Goal: Task Accomplishment & Management: Complete application form

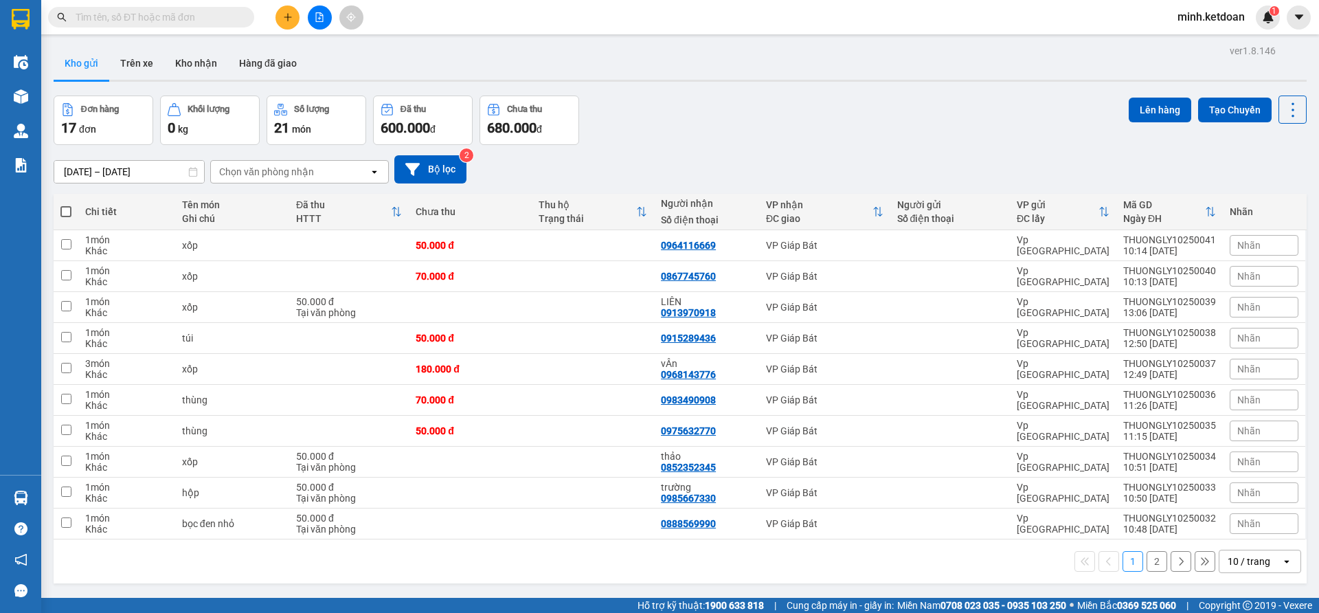
click at [293, 18] on button at bounding box center [287, 17] width 24 height 24
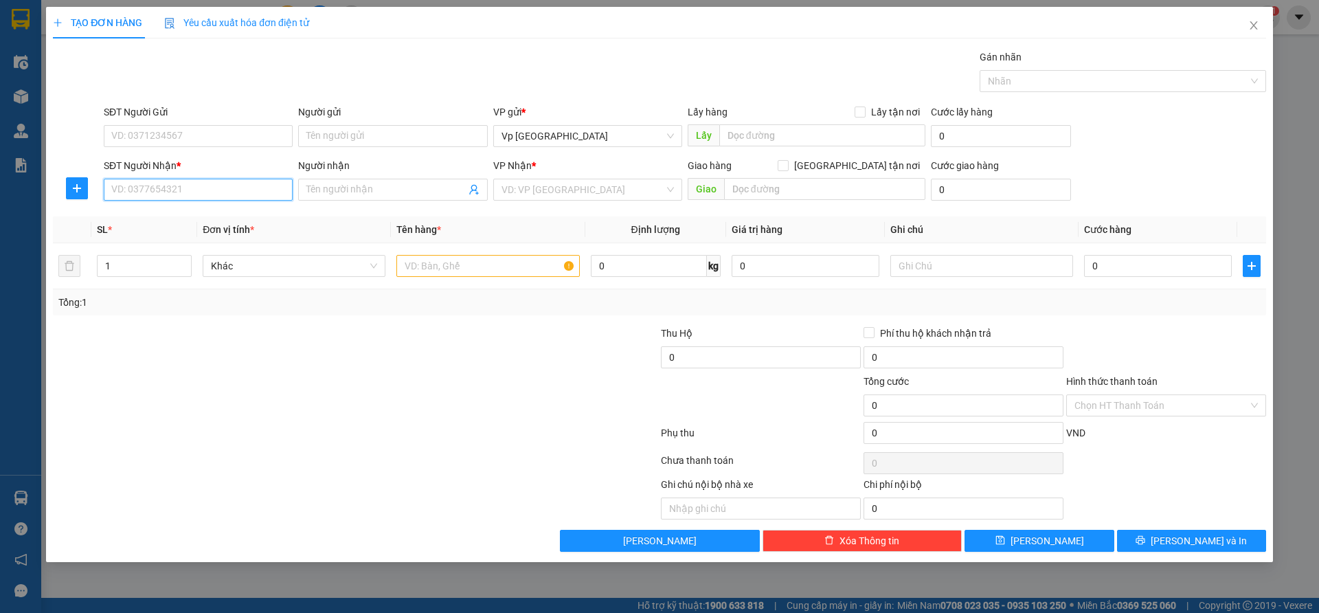
click at [211, 188] on input "SĐT Người Nhận *" at bounding box center [198, 190] width 189 height 22
type input "0949140999"
click at [186, 212] on div "0949140999 - Hương" at bounding box center [198, 217] width 172 height 15
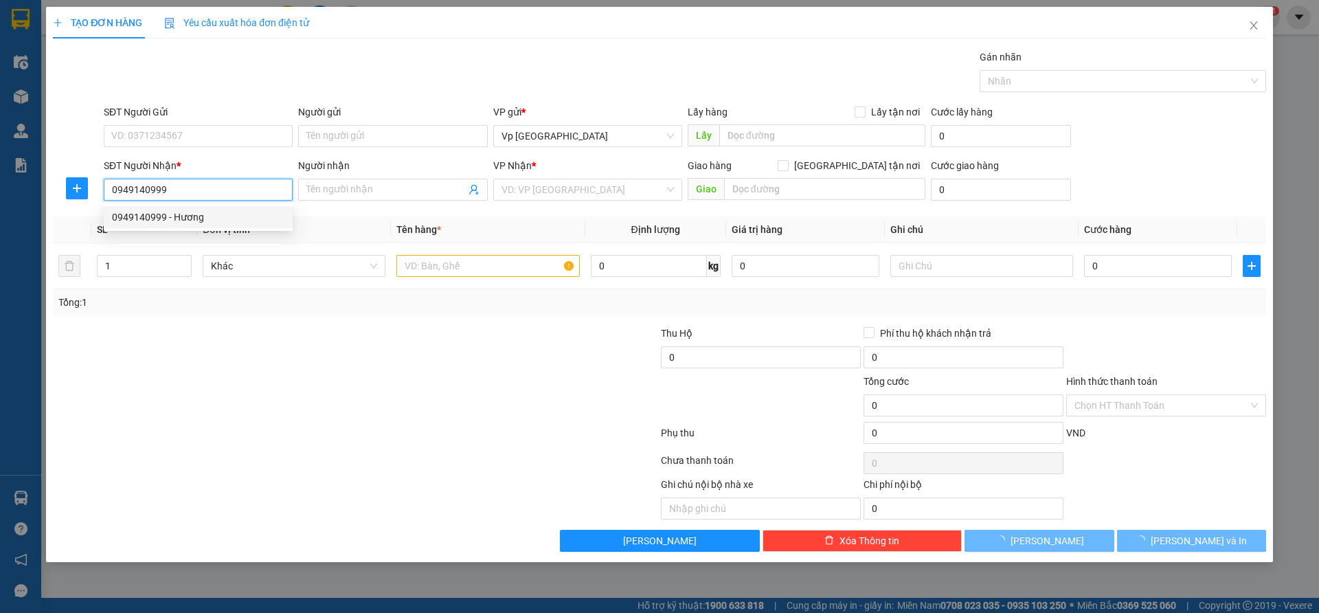
type input "Hương"
type input "XÃ ĐÀN"
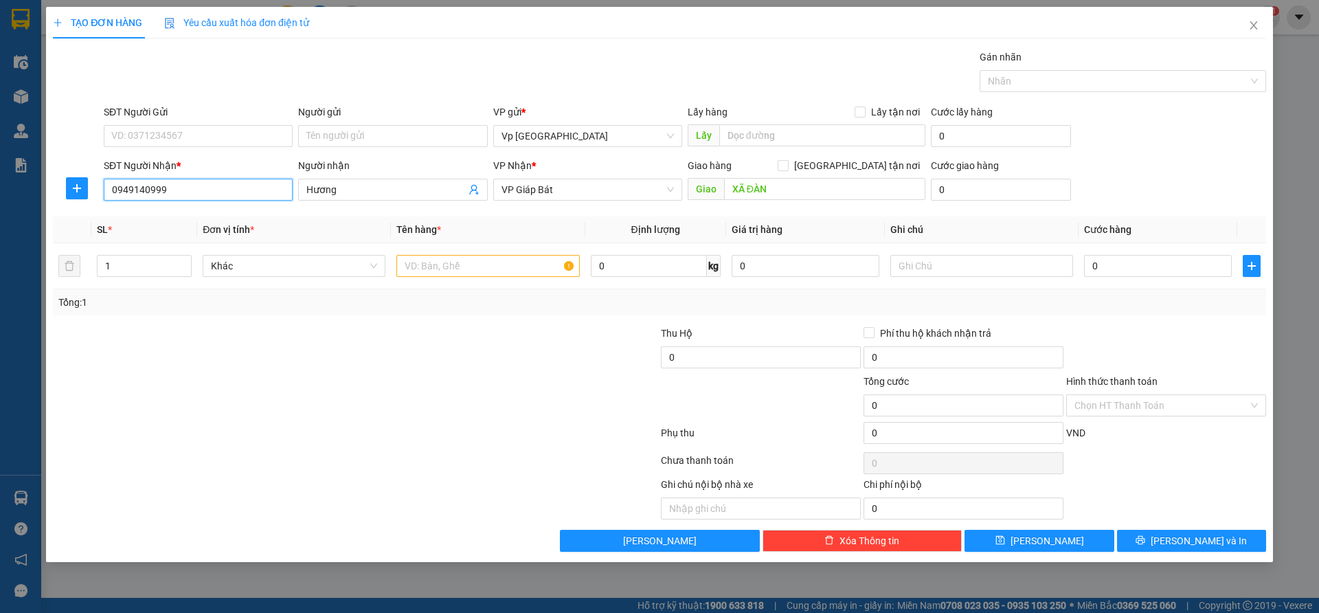
type input "0949140999"
click at [256, 341] on div at bounding box center [254, 350] width 405 height 48
click at [1111, 277] on div "0" at bounding box center [1158, 265] width 148 height 27
click at [1113, 270] on input "0" at bounding box center [1158, 266] width 148 height 22
type input "3"
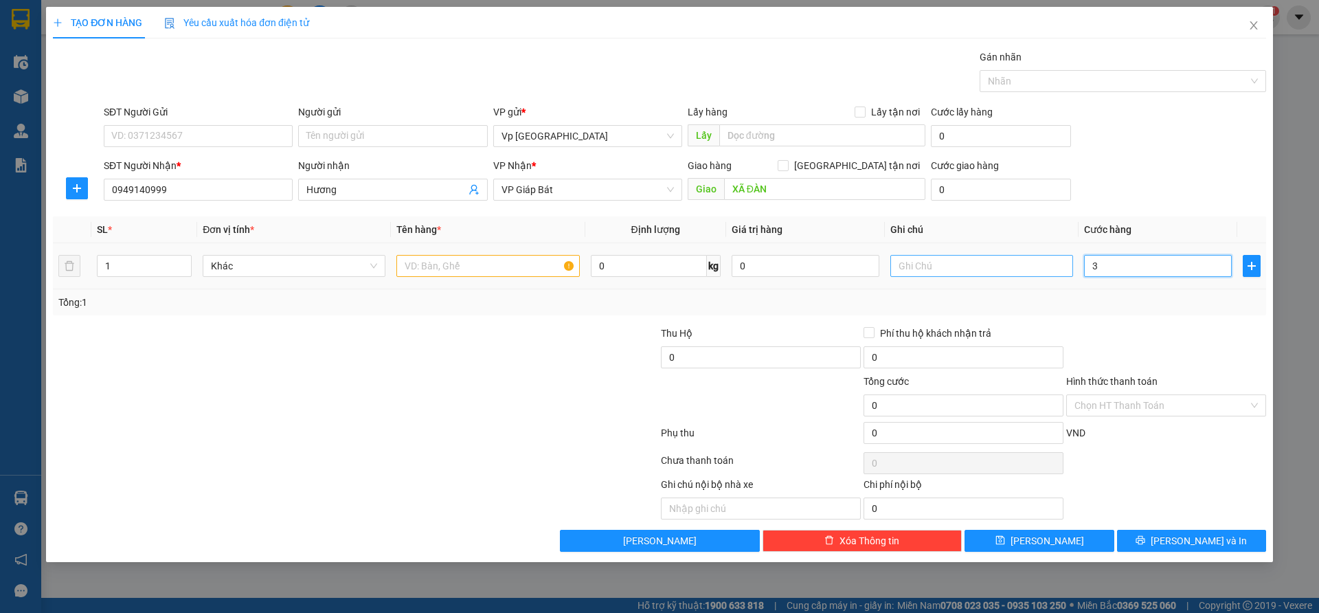
type input "3"
type input "35"
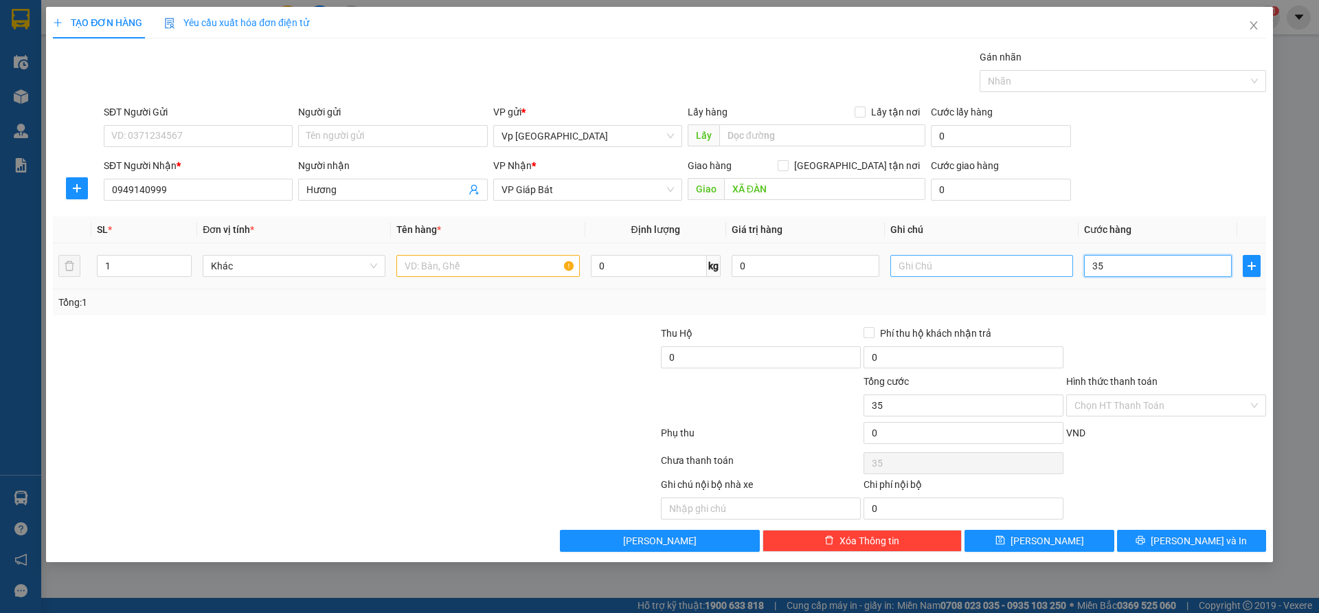
type input "350"
type input "3.500"
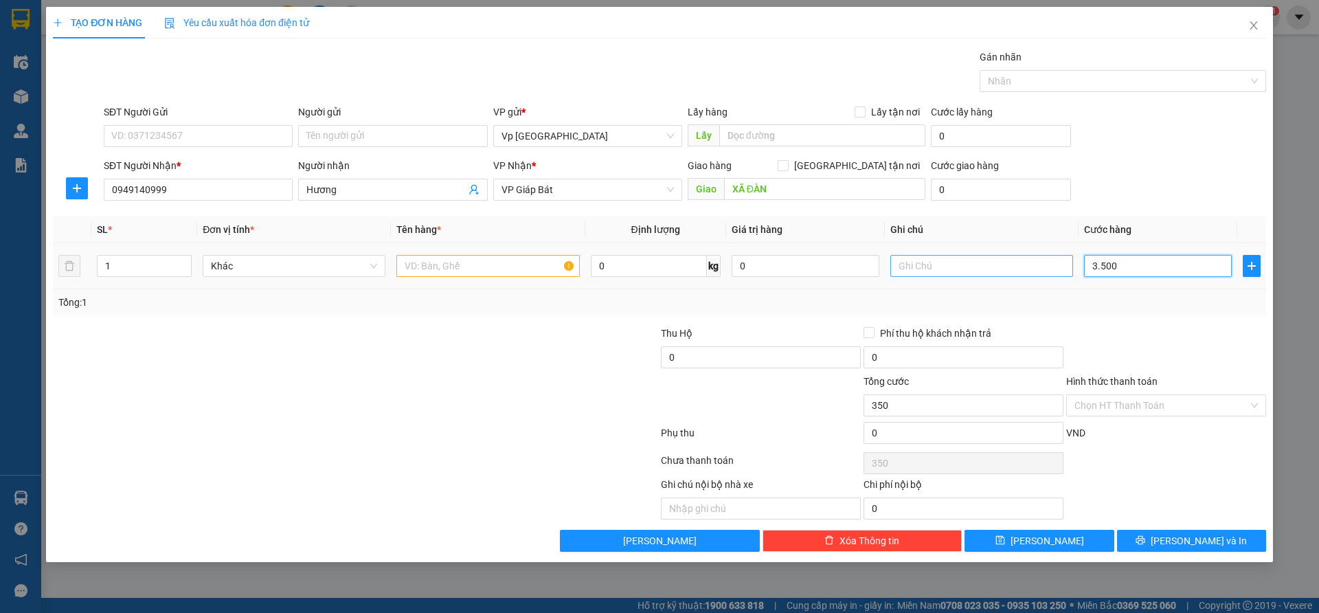
type input "3.500"
type input "35.000"
type input "350.000"
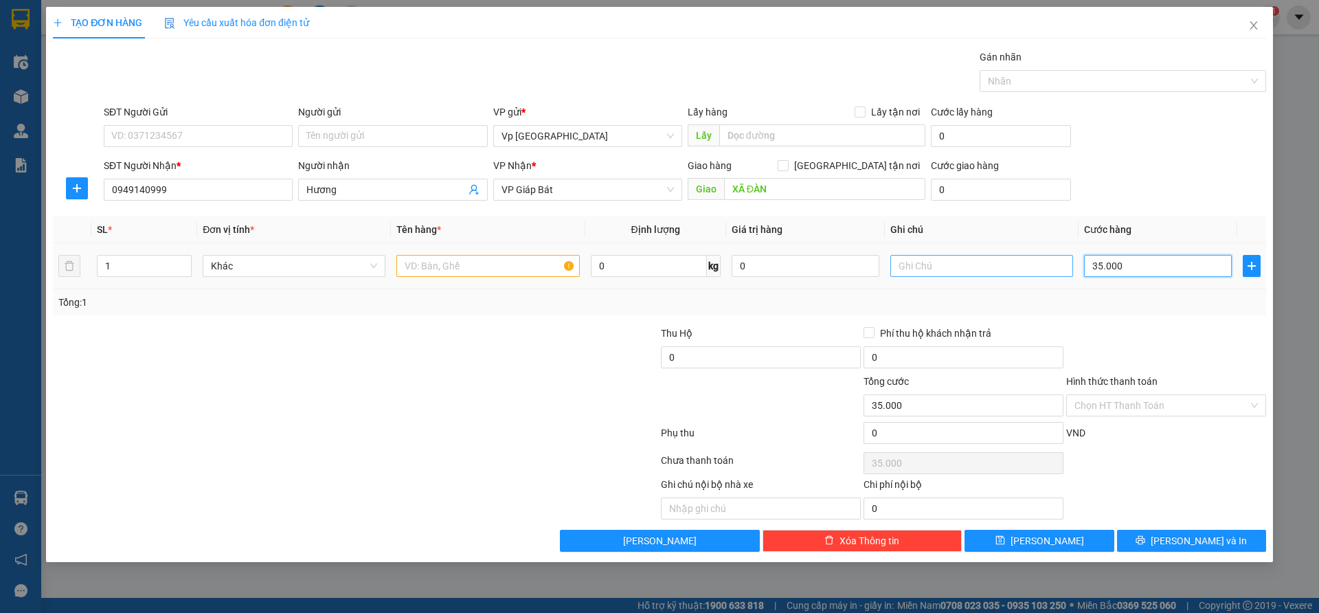
type input "350.000"
click at [1125, 405] on input "Hình thức thanh toán" at bounding box center [1161, 405] width 174 height 21
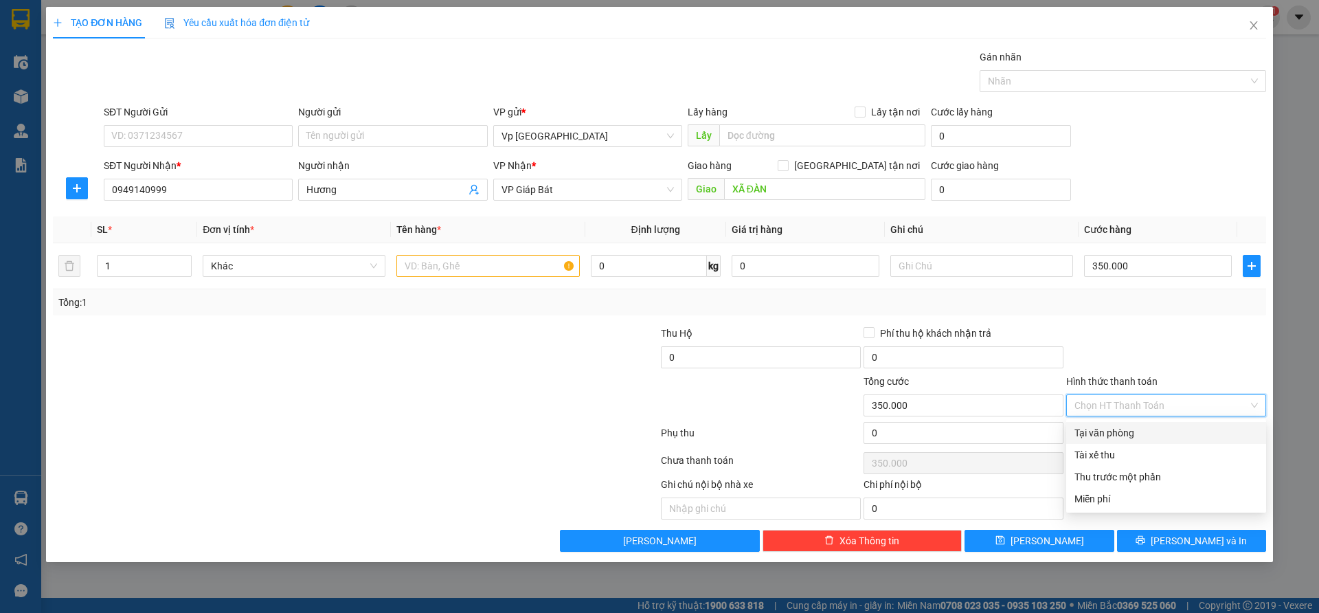
click at [1114, 427] on div "Tại văn phòng" at bounding box center [1165, 432] width 183 height 15
type input "0"
click at [1111, 363] on div at bounding box center [1166, 350] width 203 height 48
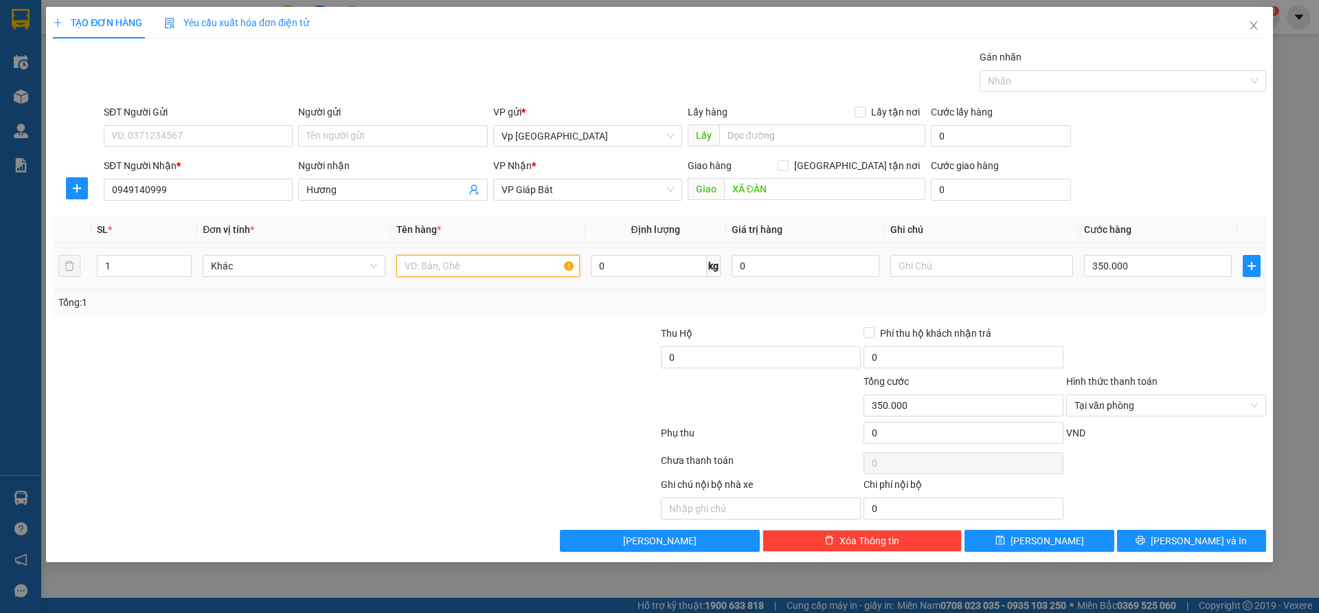
click at [444, 268] on input "text" at bounding box center [487, 266] width 183 height 22
type input "bao"
click at [143, 266] on input "1" at bounding box center [144, 266] width 93 height 21
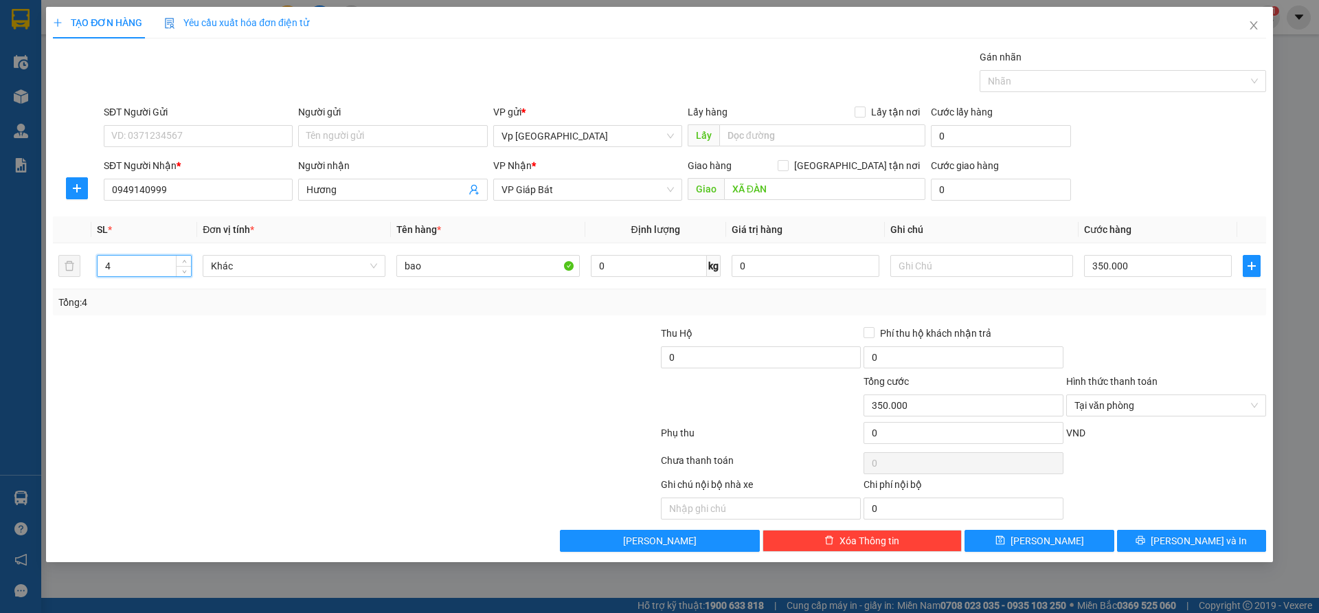
type input "4"
drag, startPoint x: 446, startPoint y: 419, endPoint x: 460, endPoint y: 416, distance: 13.3
click at [460, 416] on div "Tổng cước 350.000 Hình thức thanh toán Tại văn phòng" at bounding box center [660, 398] width 1216 height 48
click at [1175, 540] on button "[PERSON_NAME] và In" at bounding box center [1191, 541] width 149 height 22
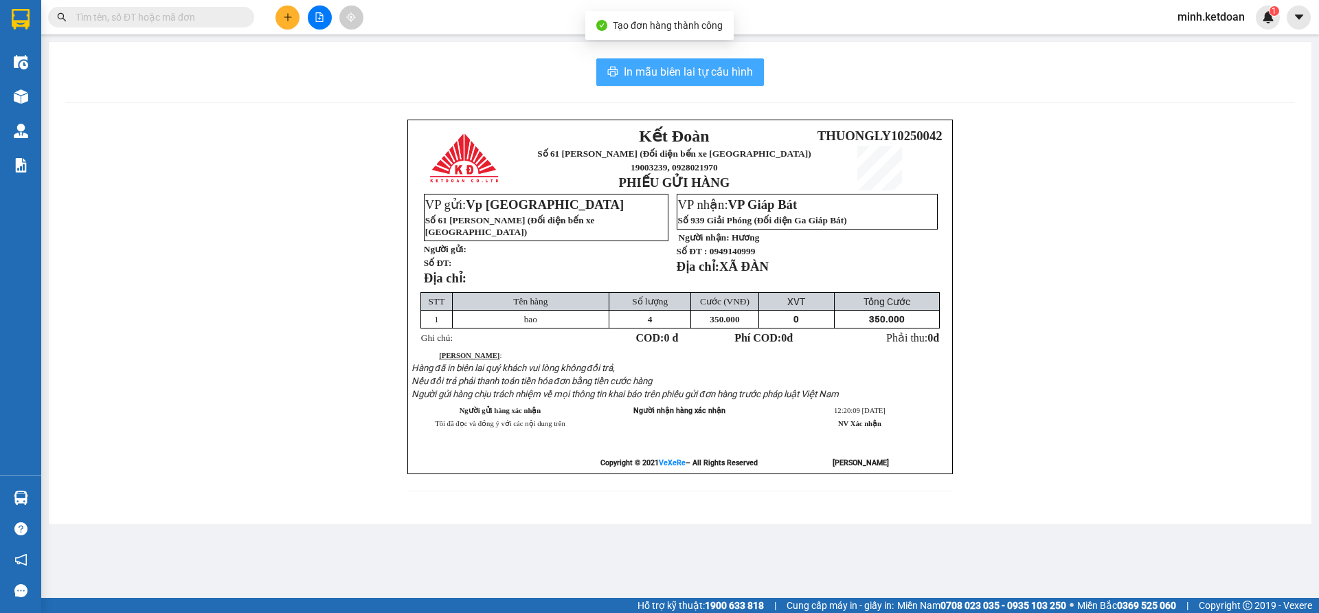
click at [719, 73] on span "In mẫu biên lai tự cấu hình" at bounding box center [688, 71] width 129 height 17
